Goal: Check status: Check status

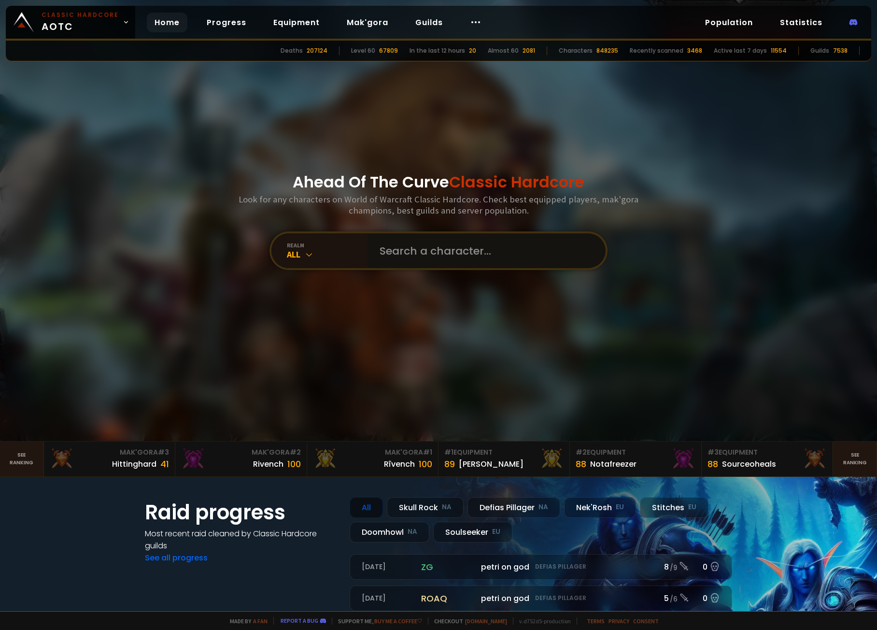
click at [401, 252] on input "text" at bounding box center [484, 250] width 220 height 35
type input "ramziee"
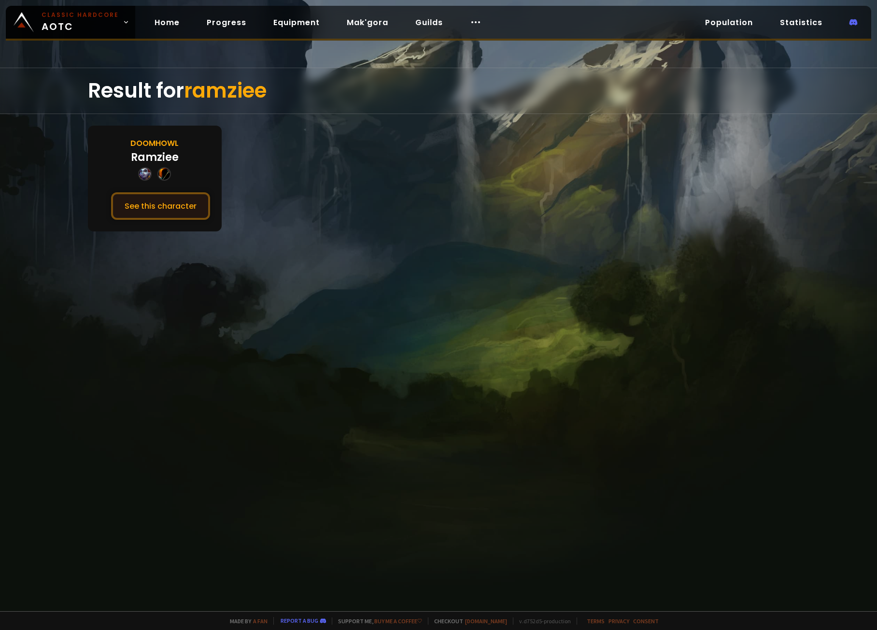
click at [181, 212] on button "See this character" at bounding box center [160, 206] width 99 height 28
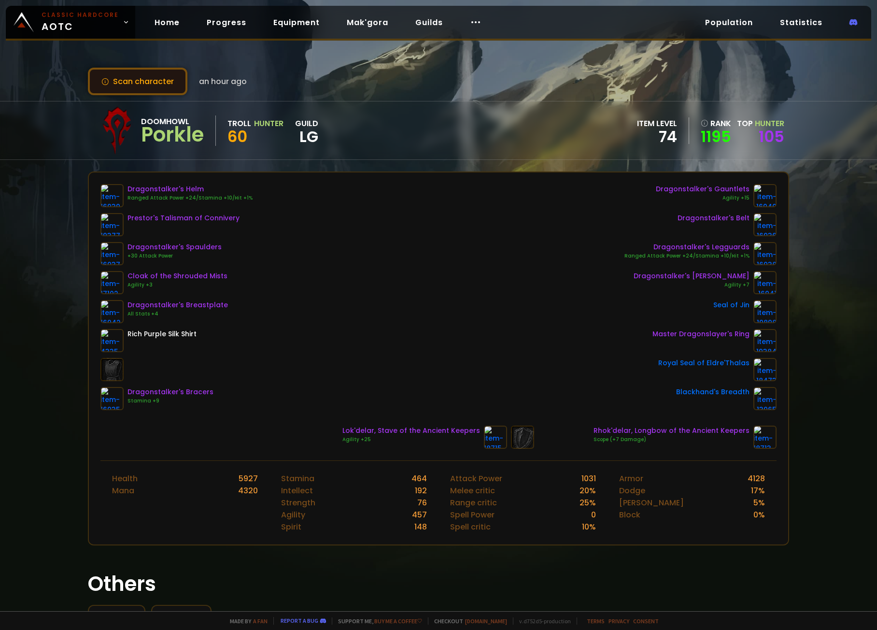
click at [120, 72] on button "Scan character" at bounding box center [137, 82] width 99 height 28
click at [203, 428] on div "Lok'delar, Stave of the Ancient Keepers Agility +25 Rhok'delar, Longbow of the …" at bounding box center [438, 436] width 677 height 23
drag, startPoint x: 139, startPoint y: 81, endPoint x: 143, endPoint y: 86, distance: 6.6
click at [139, 81] on button "Scan character" at bounding box center [137, 82] width 99 height 28
